Goal: Find contact information: Find contact information

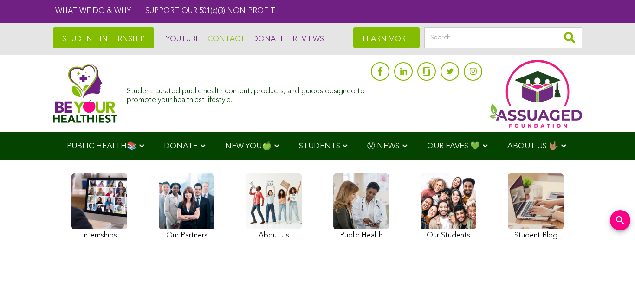
click at [226, 42] on link "CONTACT" at bounding box center [225, 39] width 40 height 10
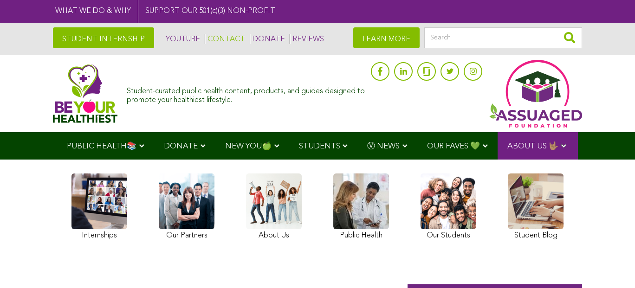
click at [205, 36] on link "CONTACT" at bounding box center [225, 39] width 40 height 10
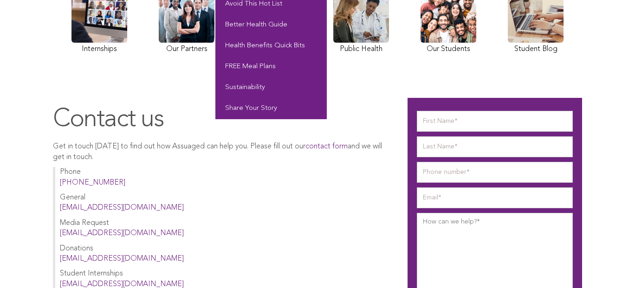
scroll to position [222, 0]
